Goal: Task Accomplishment & Management: Manage account settings

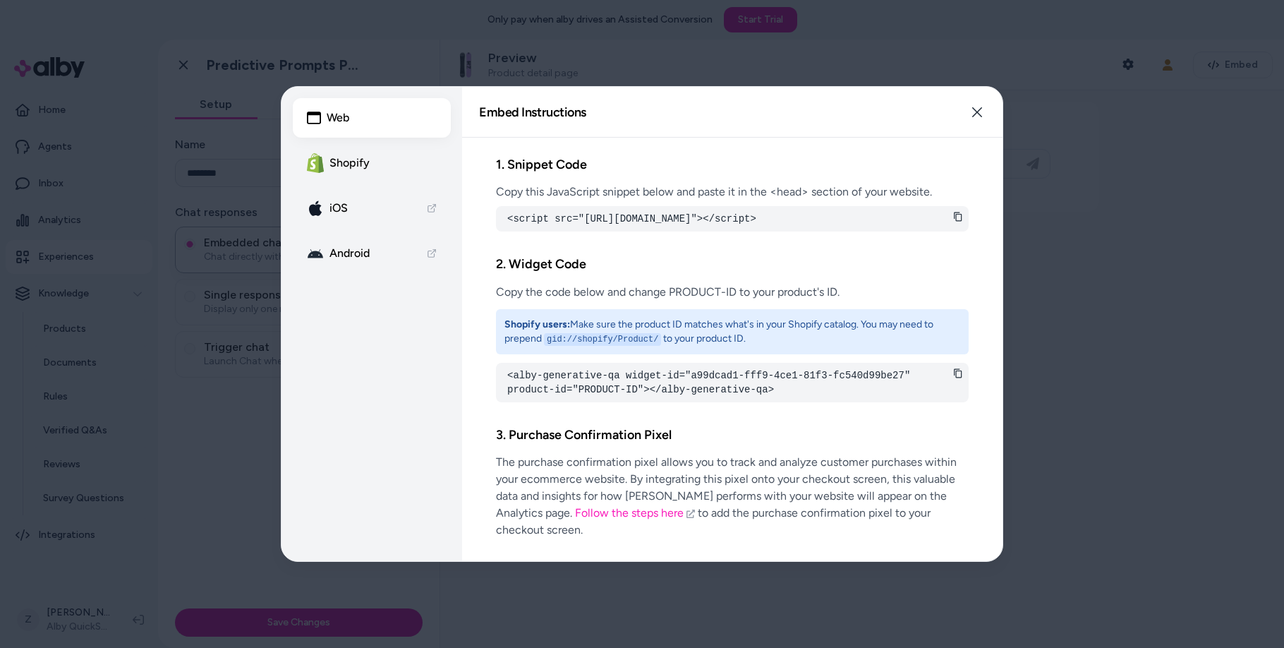
click at [133, 393] on div at bounding box center [642, 324] width 1284 height 648
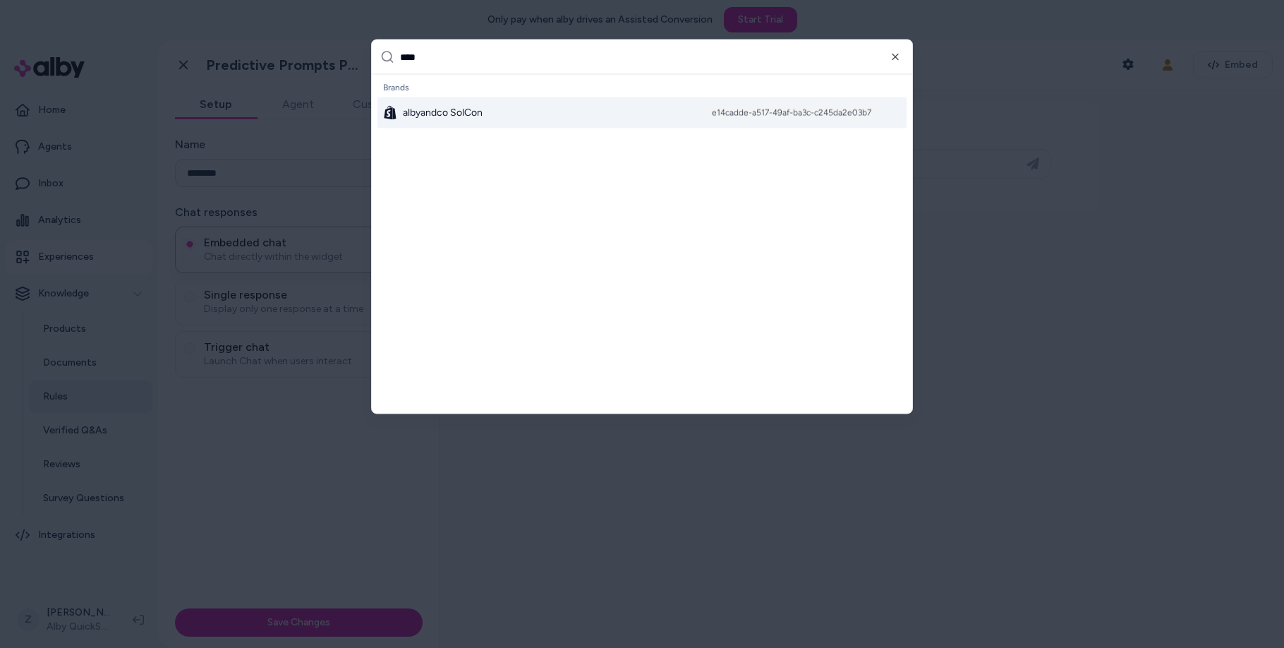
type input "*****"
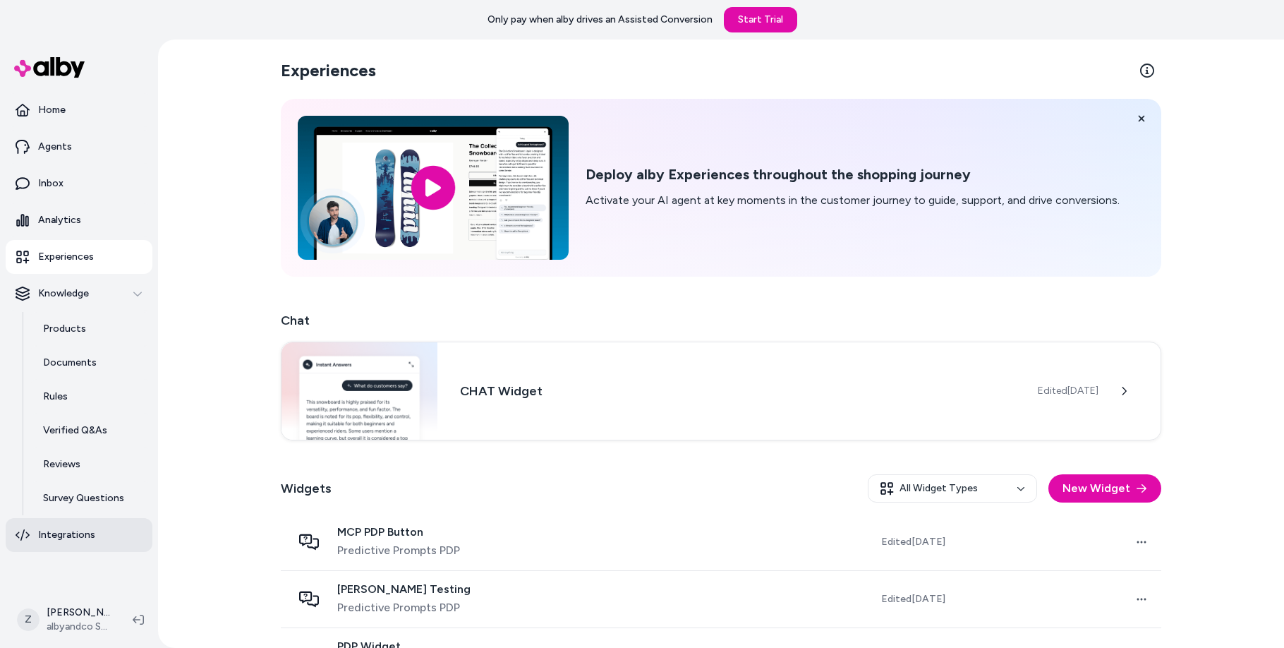
click at [58, 548] on link "Integrations" at bounding box center [79, 535] width 147 height 34
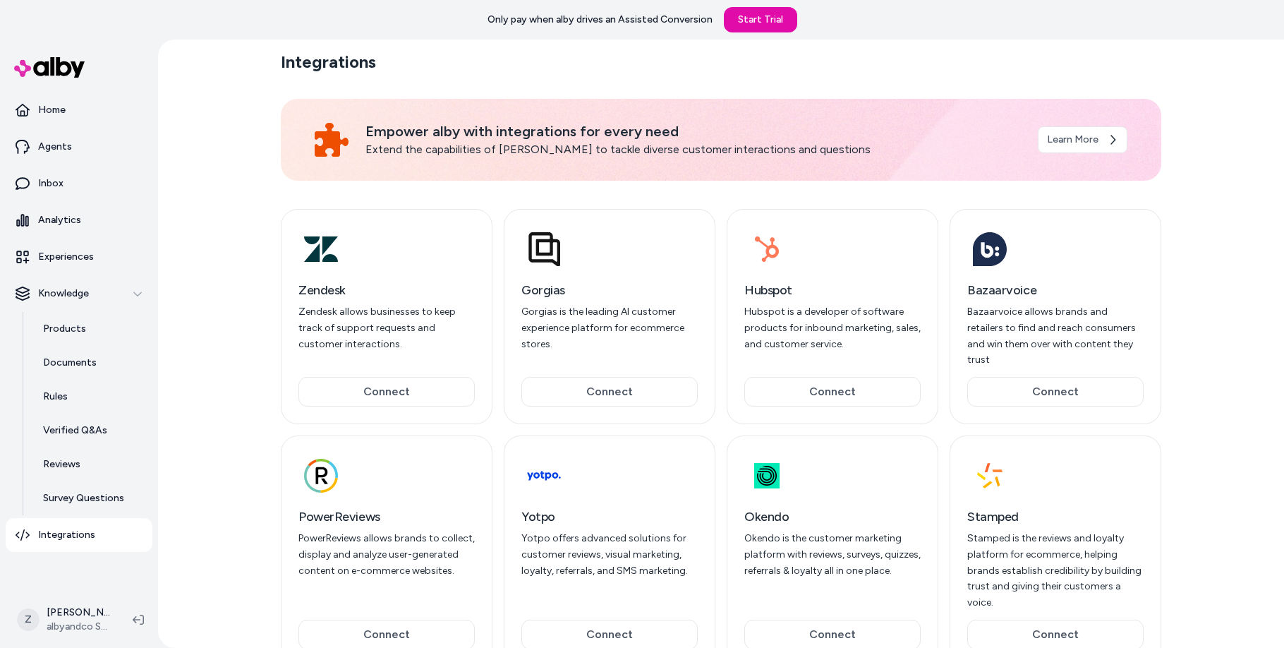
scroll to position [37, 0]
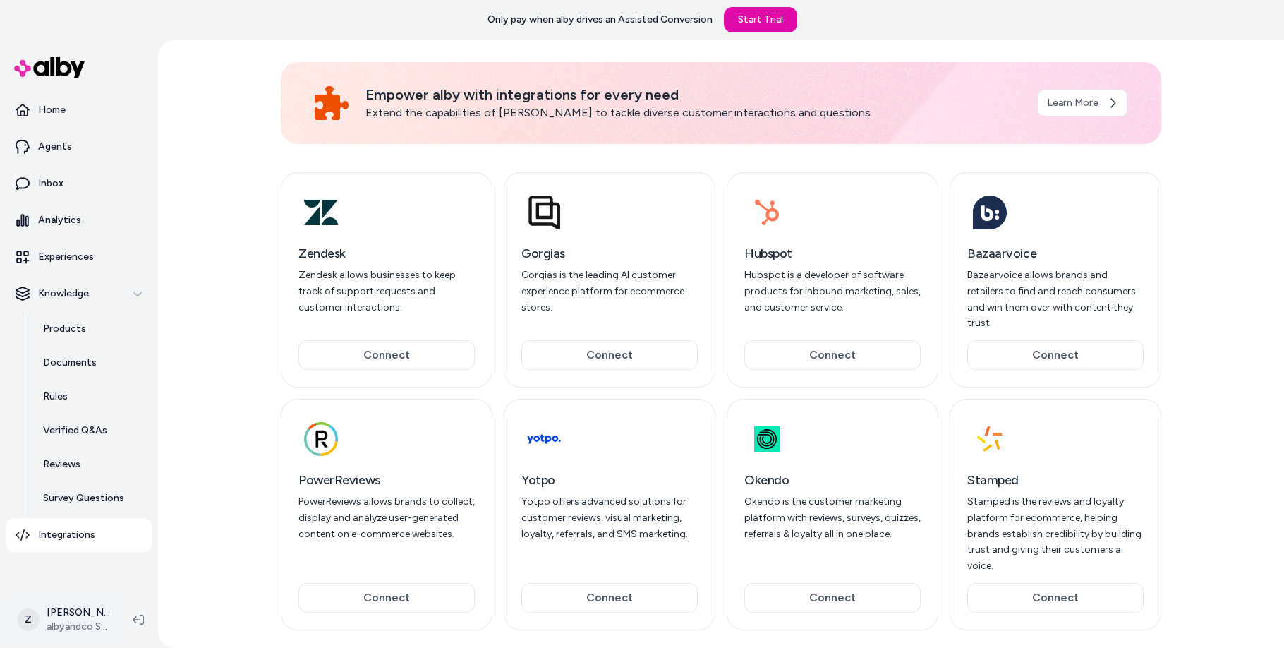
click at [90, 613] on html "Only pay when alby drives an Assisted Conversion Start Trial Home Agents Inbox …" at bounding box center [642, 324] width 1284 height 648
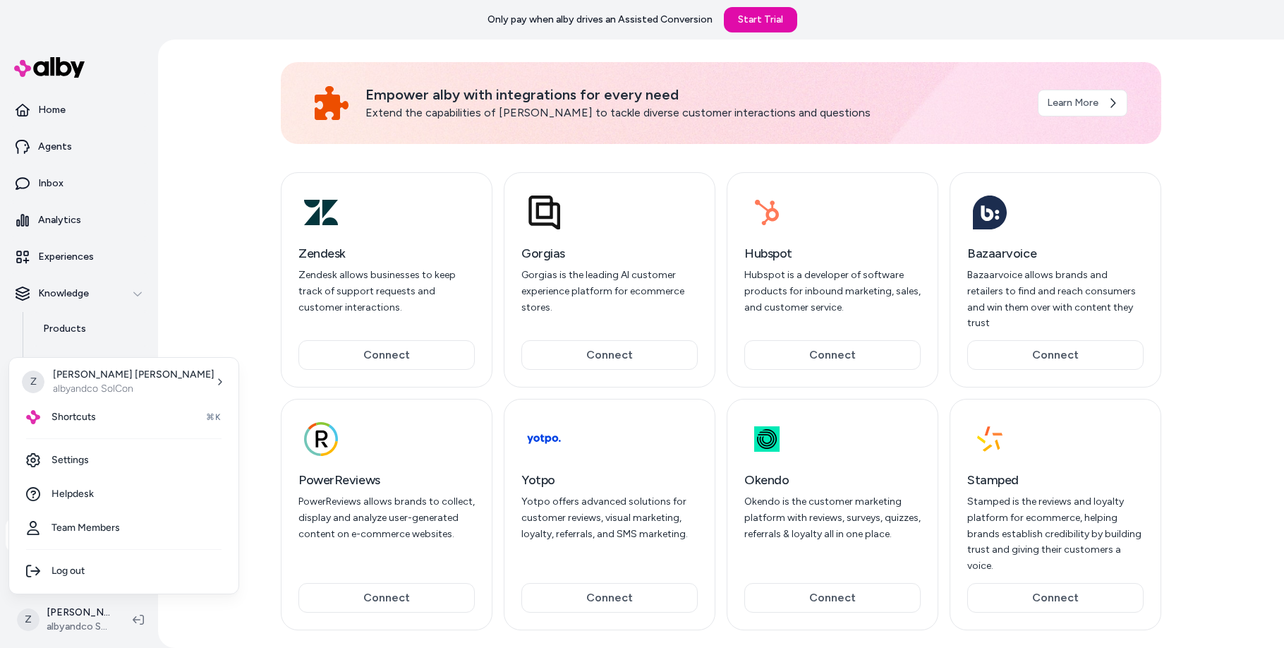
click at [233, 344] on html "Only pay when alby drives an Assisted Conversion Start Trial Home Agents Inbox …" at bounding box center [642, 324] width 1284 height 648
click at [90, 610] on html "Only pay when alby drives an Assisted Conversion Start Trial Home Agents Inbox …" at bounding box center [642, 324] width 1284 height 648
click at [61, 491] on span "Helpdesk" at bounding box center [73, 494] width 42 height 14
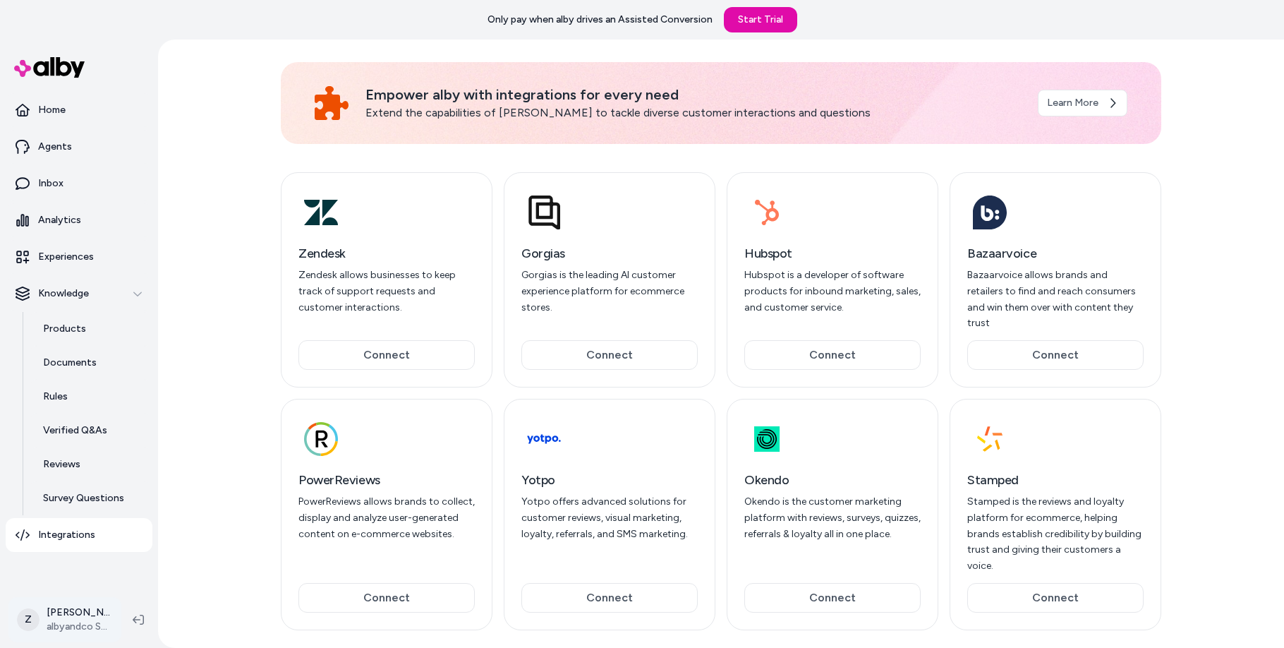
click at [92, 607] on html "Only pay when alby drives an Assisted Conversion Start Trial Home Agents Inbox …" at bounding box center [642, 324] width 1284 height 648
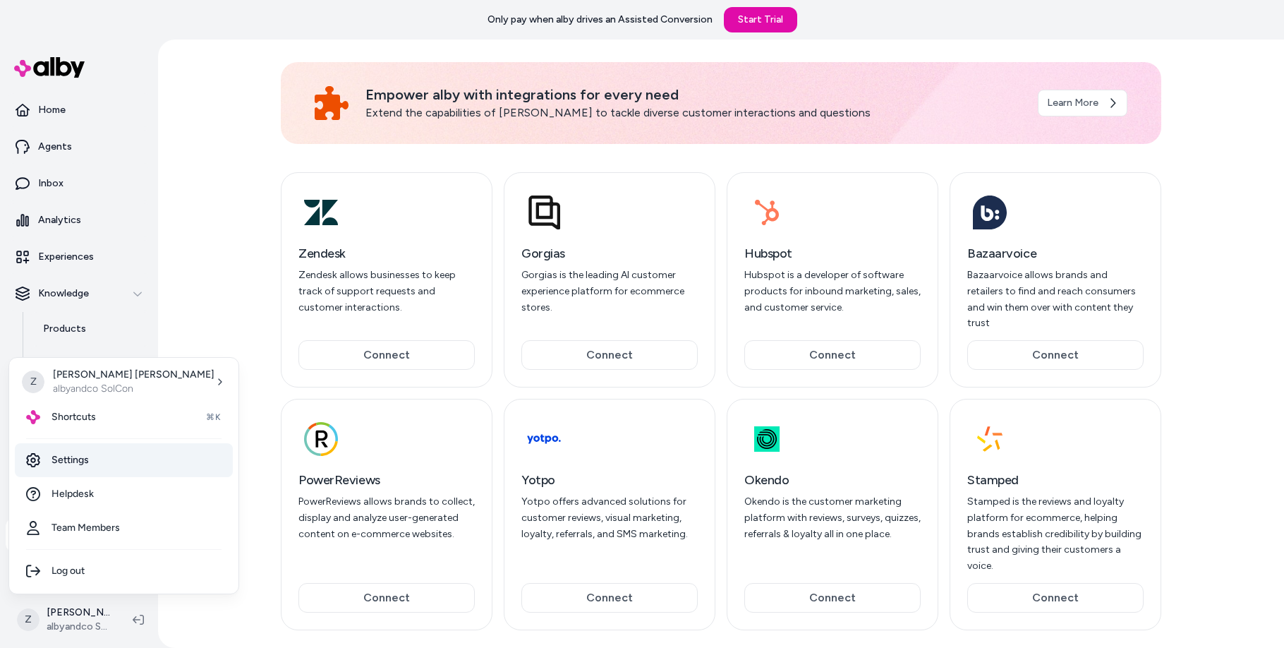
click at [122, 448] on link "Settings" at bounding box center [124, 460] width 218 height 34
